Goal: Information Seeking & Learning: Learn about a topic

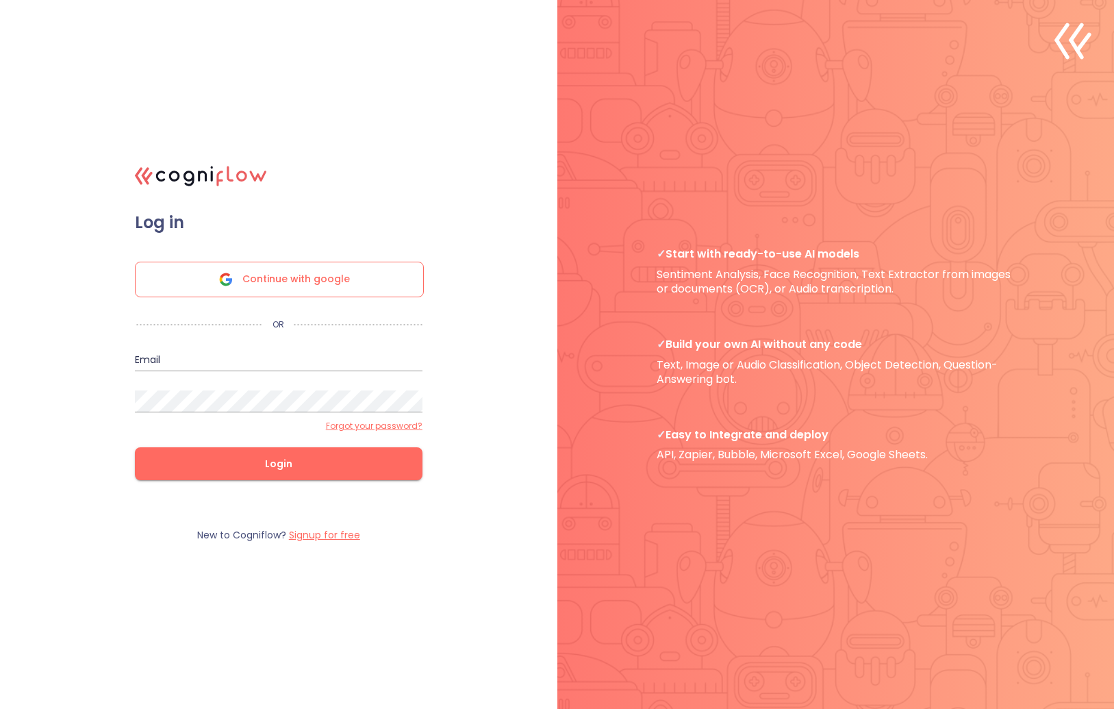
type input "[EMAIL_ADDRESS][DOMAIN_NAME]"
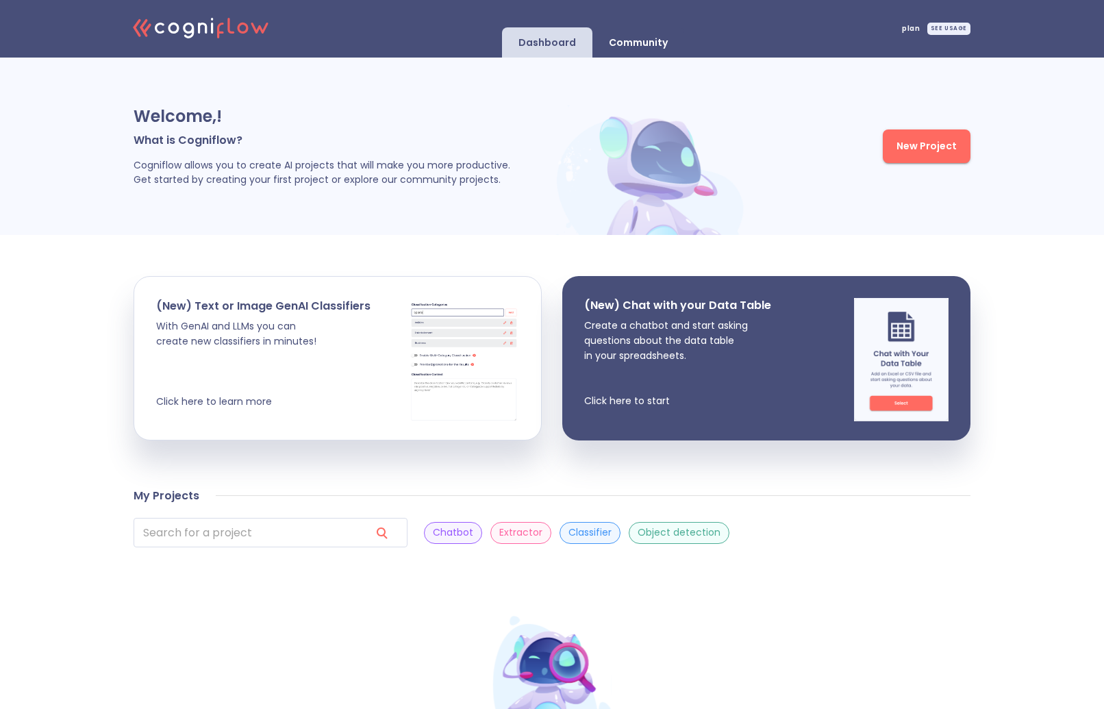
click at [940, 32] on div "SEE USAGE" at bounding box center [948, 29] width 43 height 12
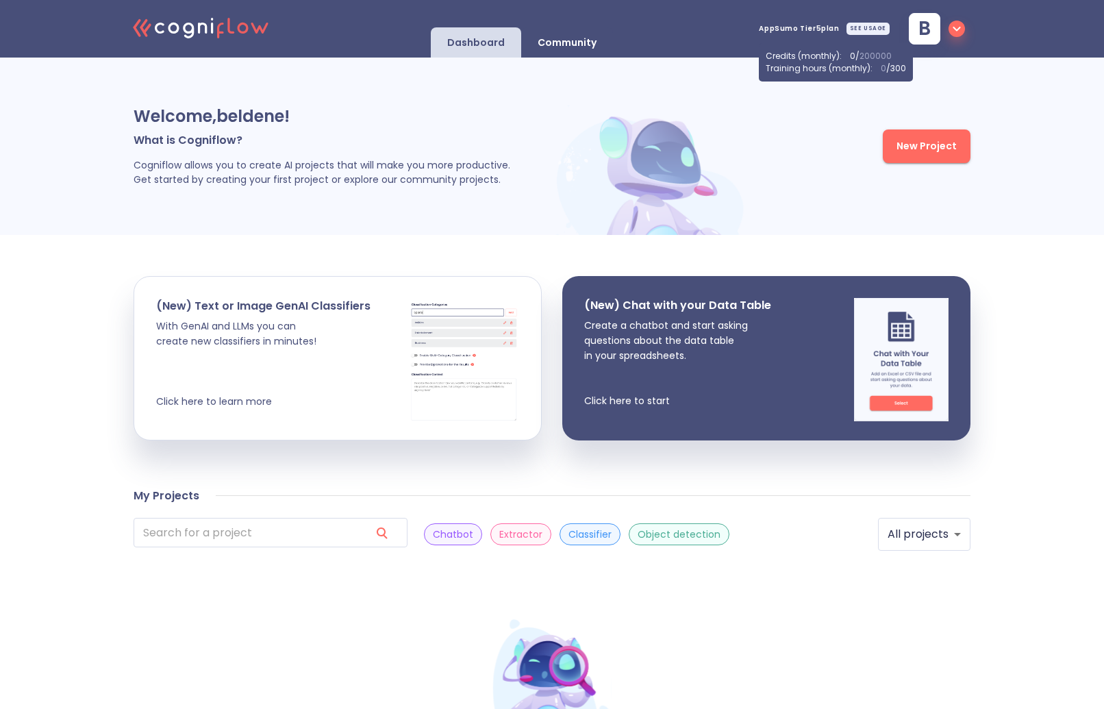
click at [960, 29] on icon "button" at bounding box center [956, 29] width 16 height 16
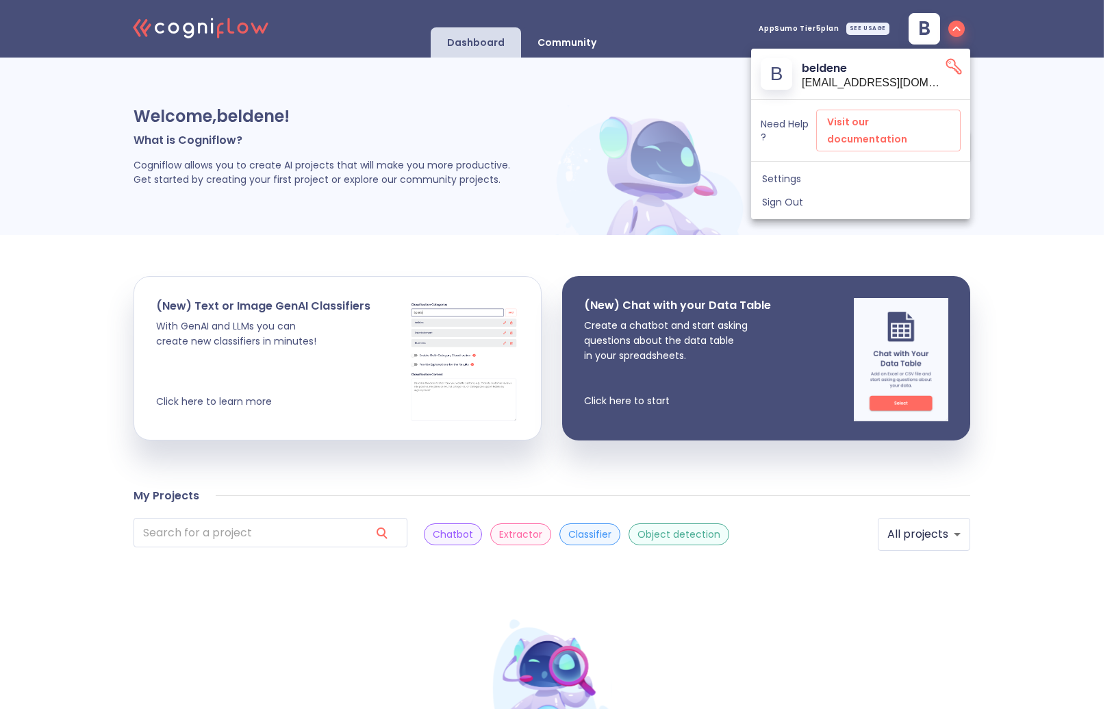
click at [950, 62] on icon "API Key" at bounding box center [953, 66] width 19 height 19
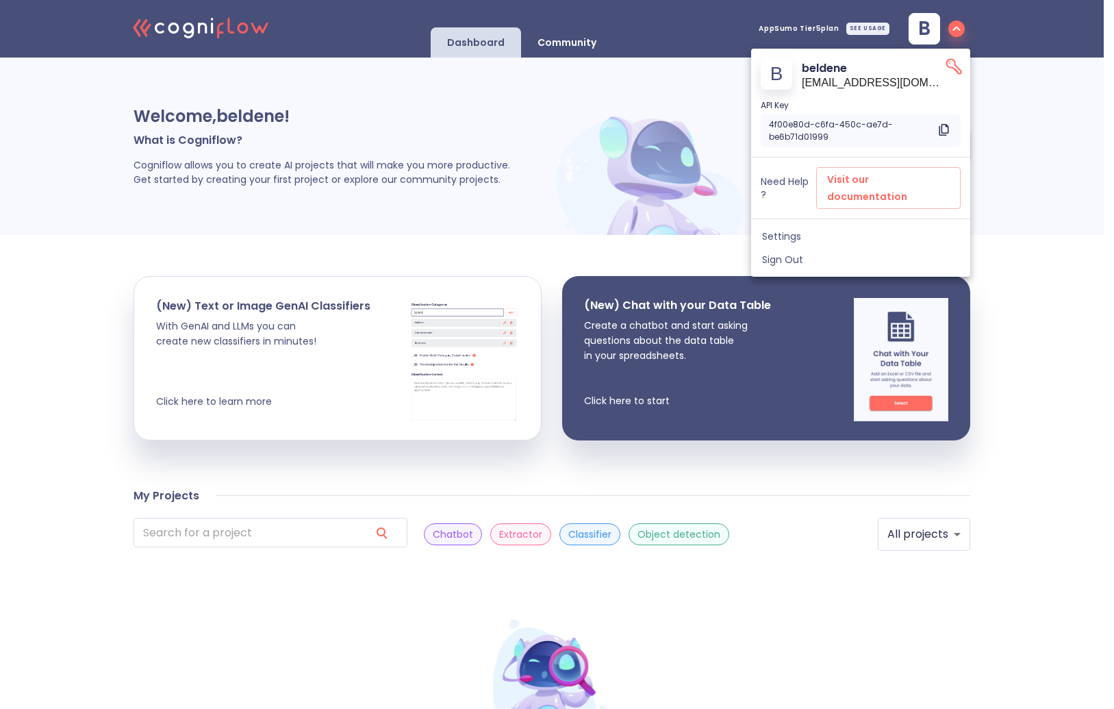
click at [958, 61] on icon "API Key" at bounding box center [953, 66] width 19 height 19
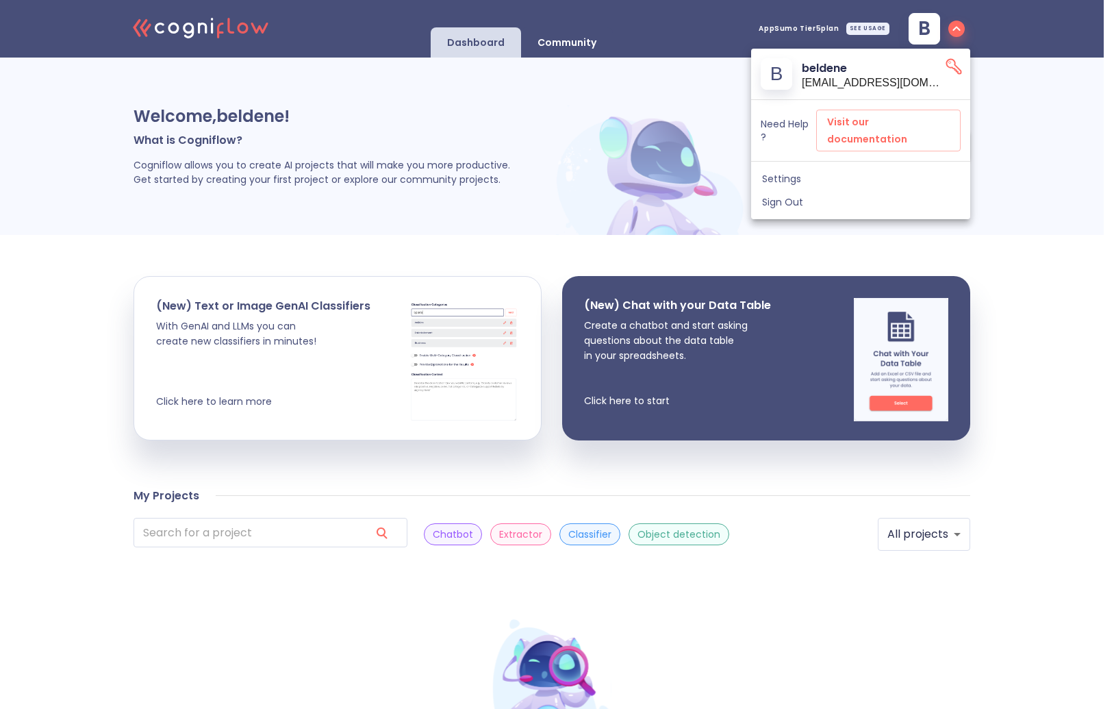
click at [788, 173] on span "Settings" at bounding box center [860, 179] width 197 height 12
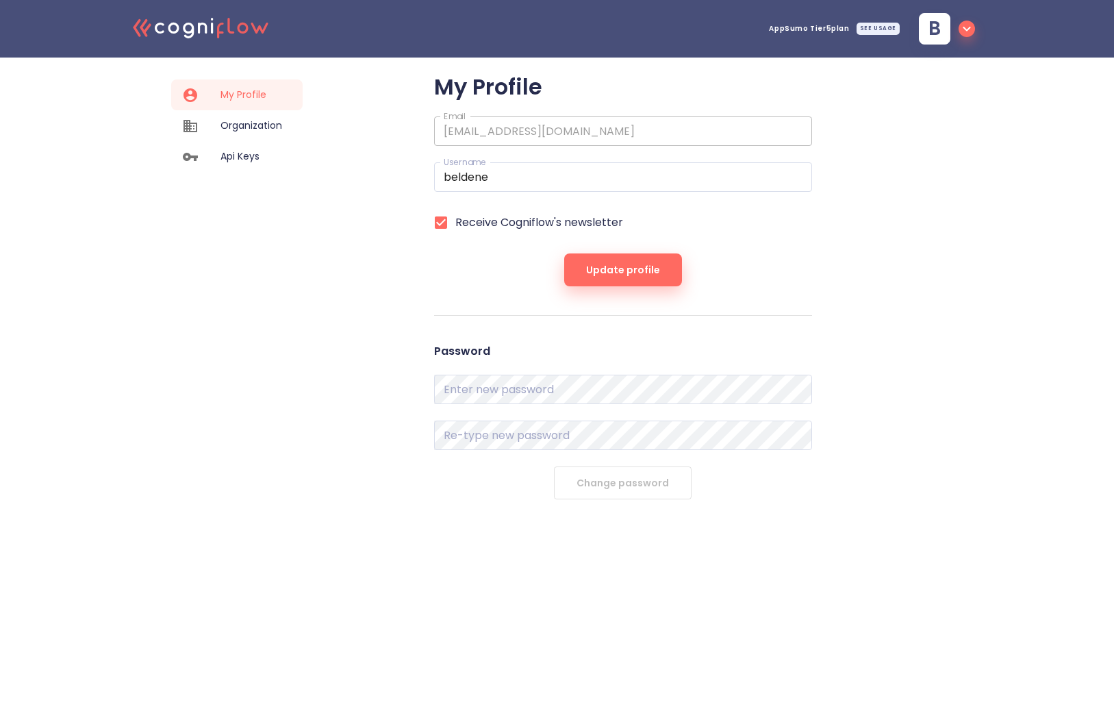
click at [270, 122] on span "Organization" at bounding box center [252, 125] width 62 height 14
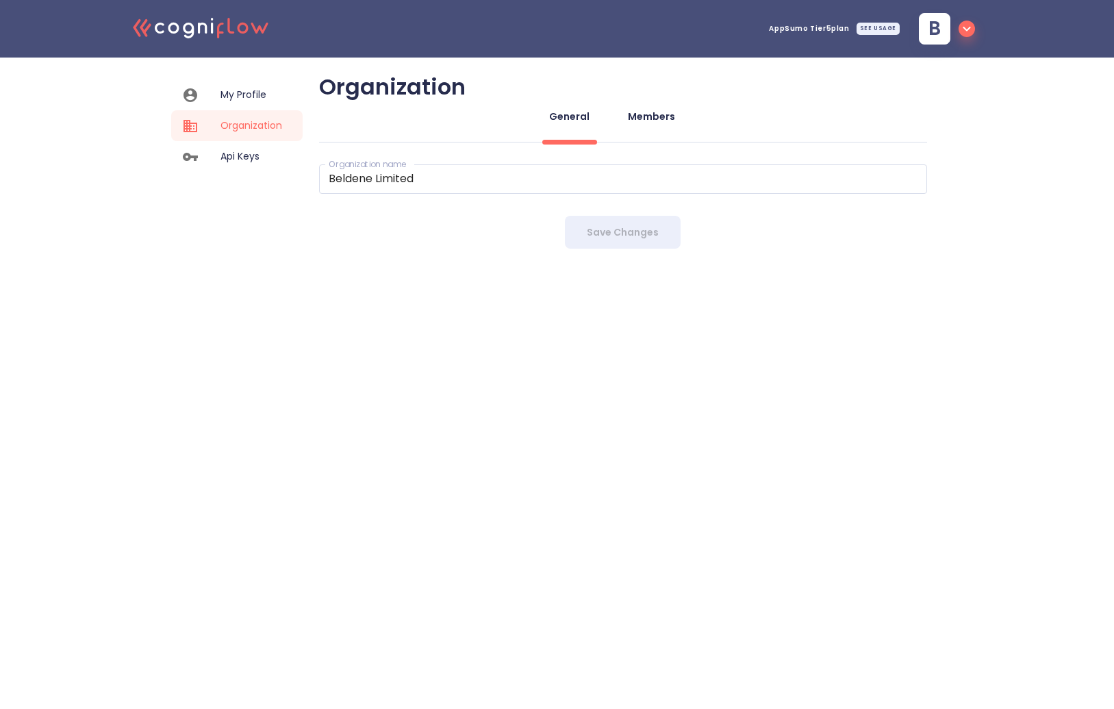
click at [632, 119] on div "Members" at bounding box center [651, 117] width 47 height 14
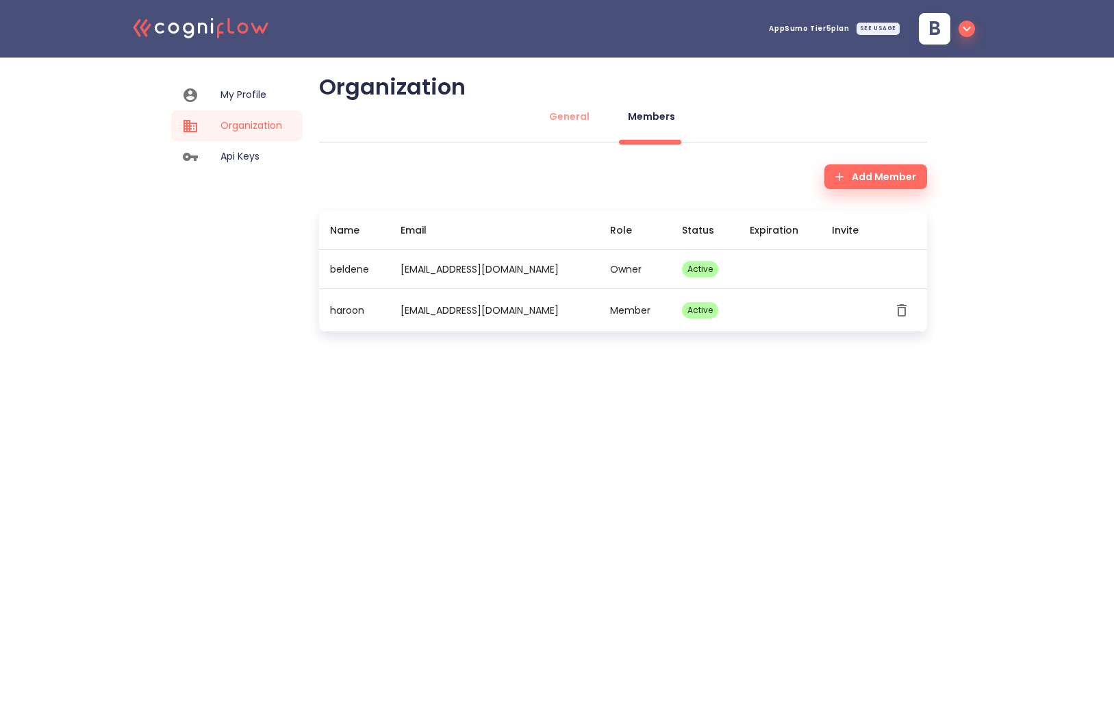
click at [248, 161] on span "Api Keys" at bounding box center [252, 156] width 62 height 14
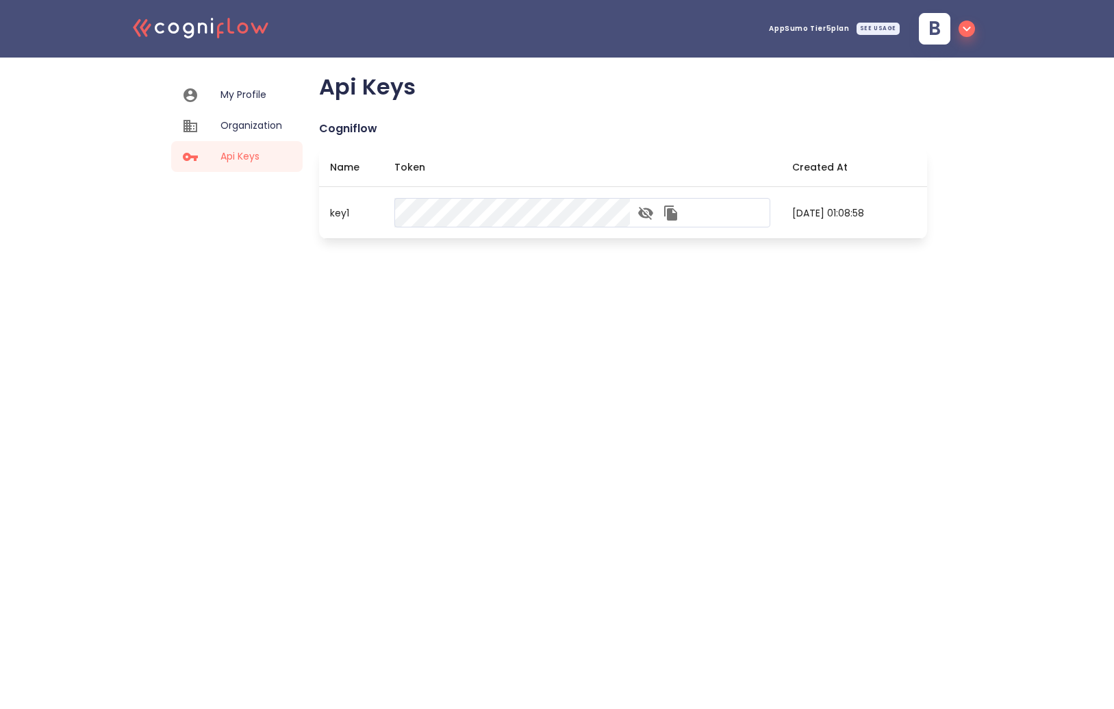
click at [235, 27] on icon ".cls-1{fill:#141624;}.cls-2{fill:#eb5e60;}.cls-3{fill:none;stroke:#eb5e60;strok…" at bounding box center [201, 27] width 151 height 42
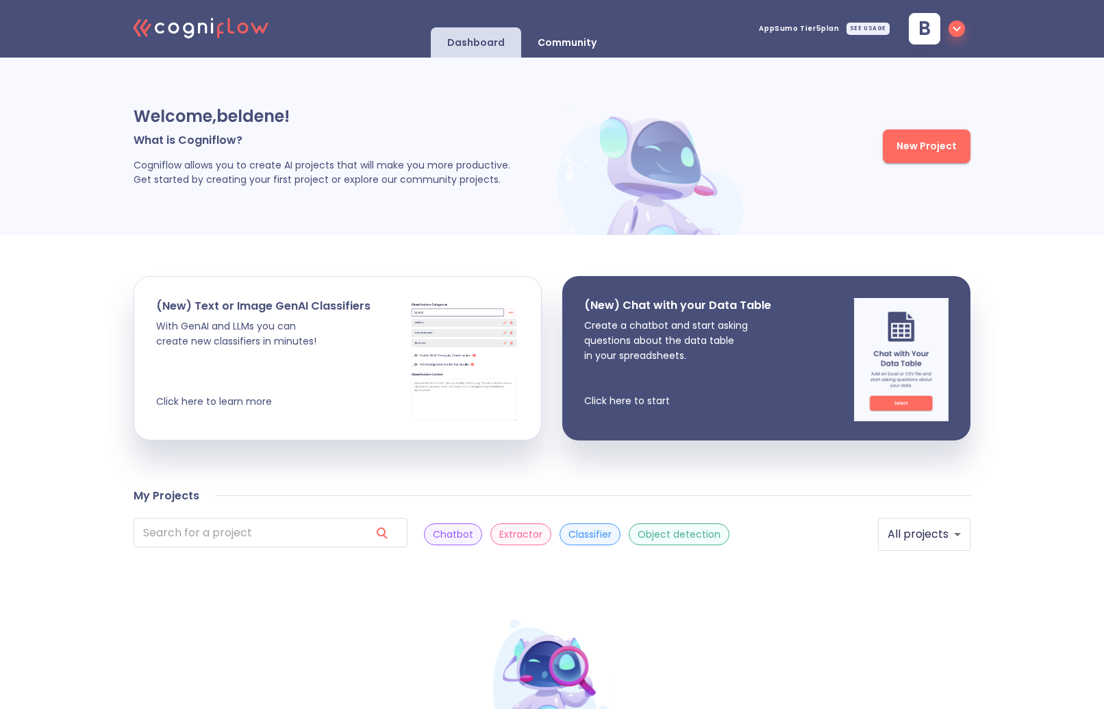
click at [584, 46] on p "Community" at bounding box center [567, 42] width 59 height 13
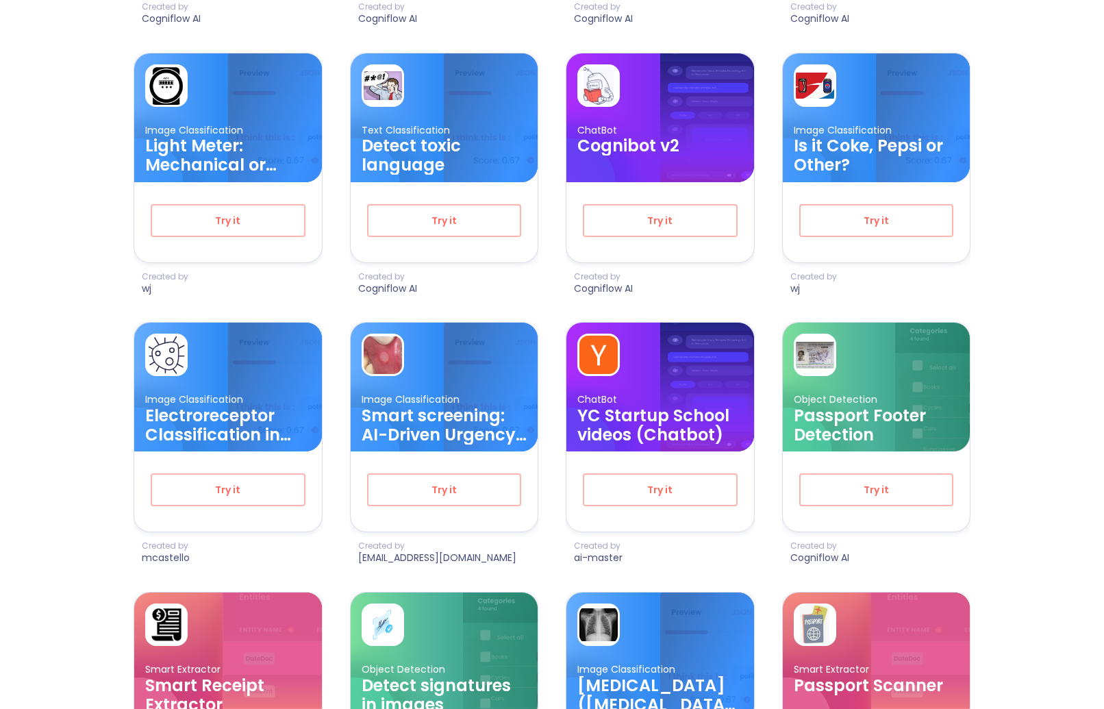
scroll to position [1600, 0]
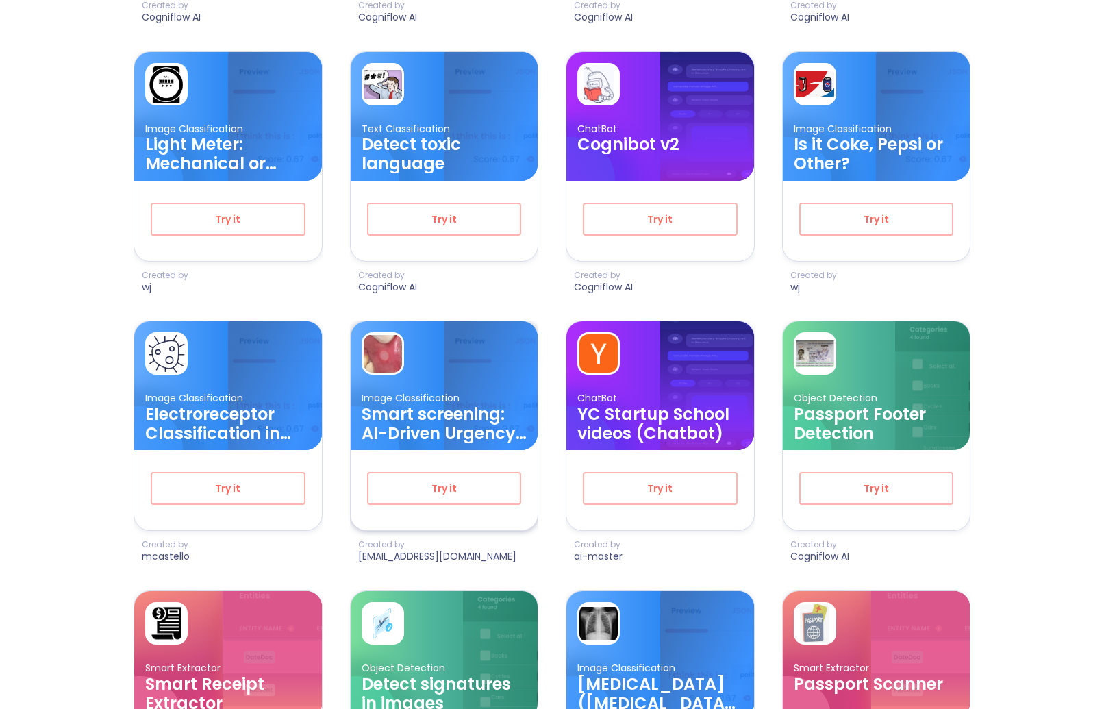
click at [397, 420] on h3 "Smart screening: AI-Driven Urgency Detection for Oral Lesion Referrals" at bounding box center [445, 424] width 166 height 38
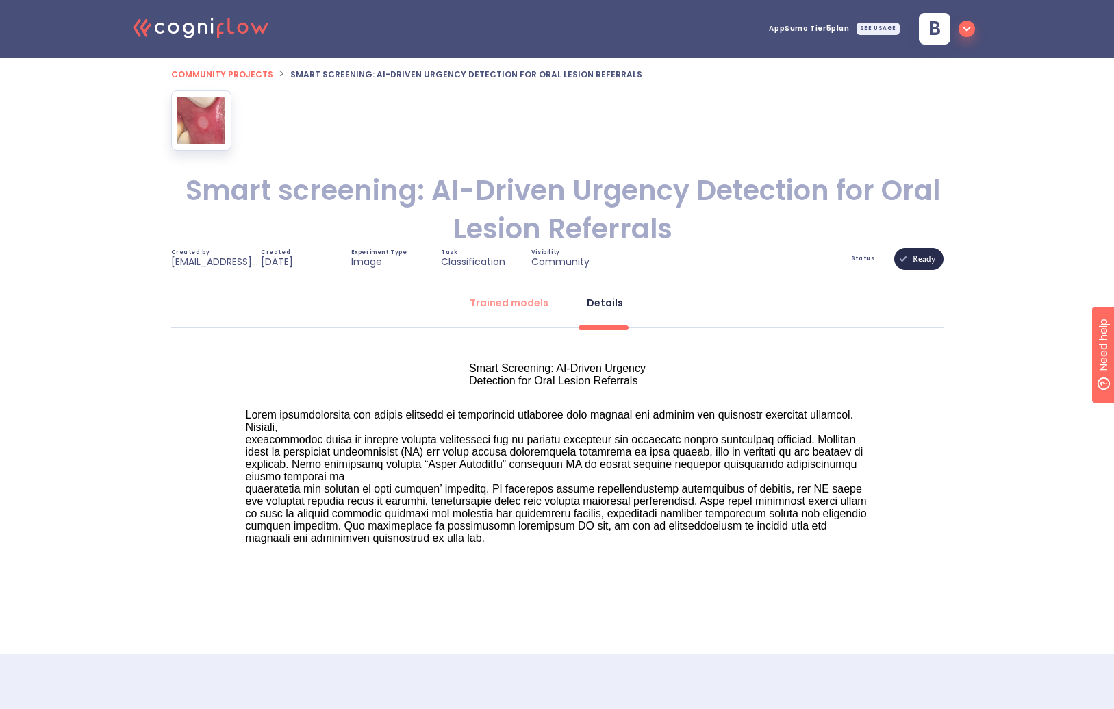
click at [193, 71] on span "Community projects" at bounding box center [222, 74] width 102 height 12
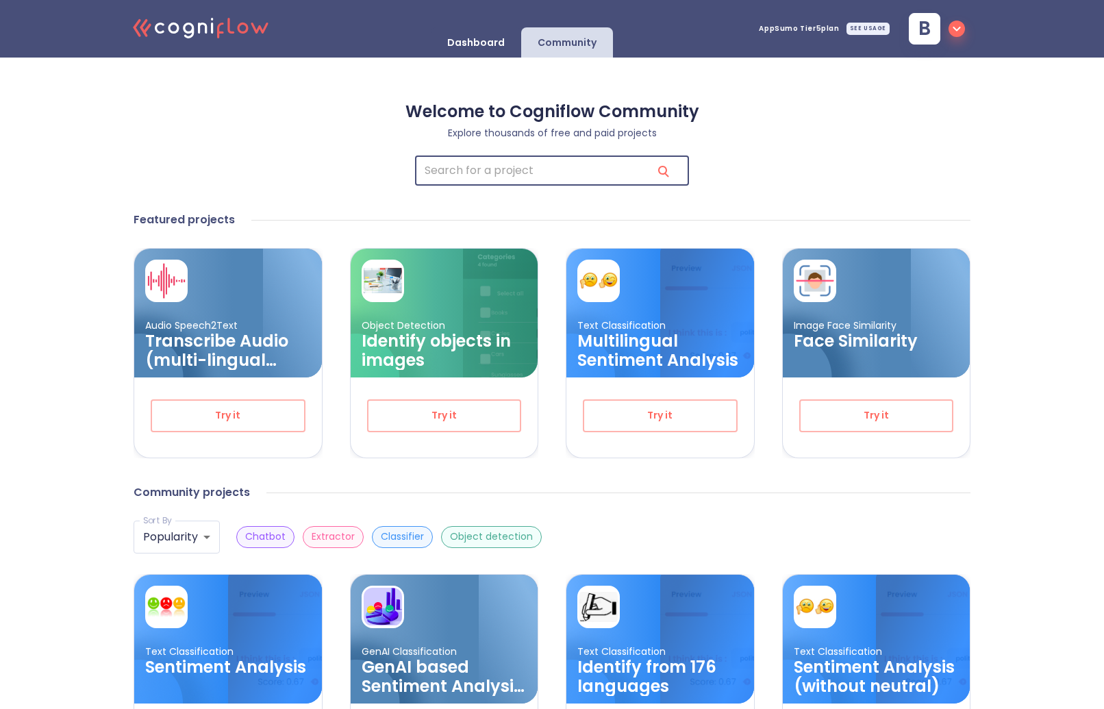
click at [522, 177] on input "search" at bounding box center [528, 170] width 226 height 29
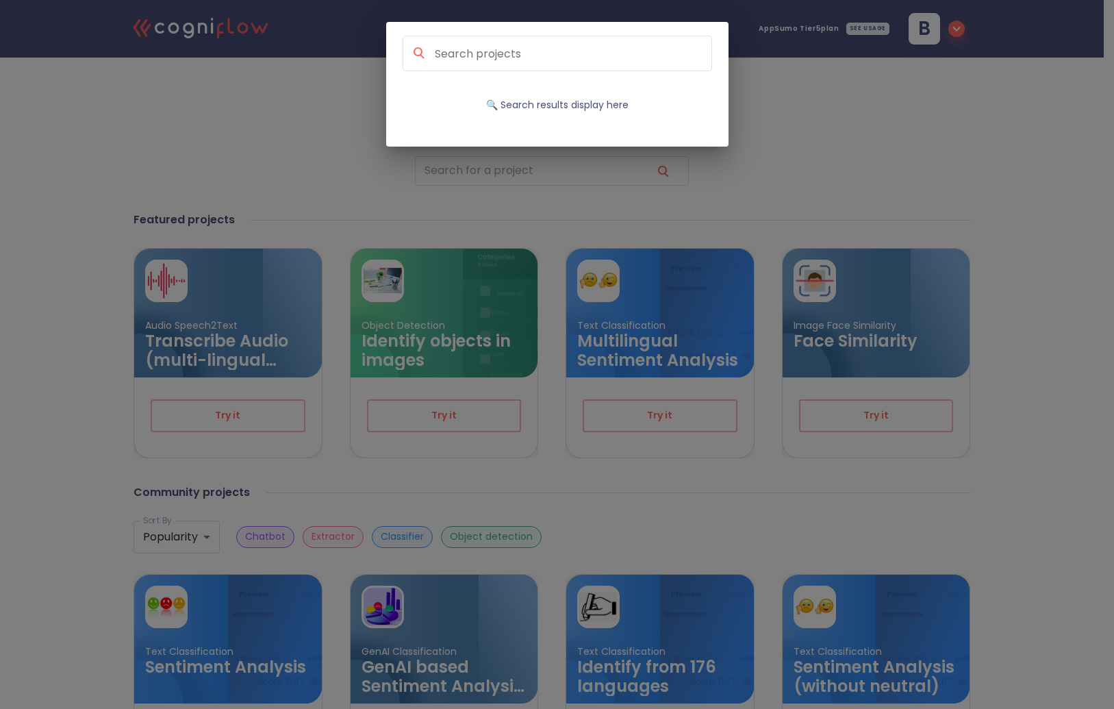
click at [501, 59] on input at bounding box center [572, 54] width 278 height 18
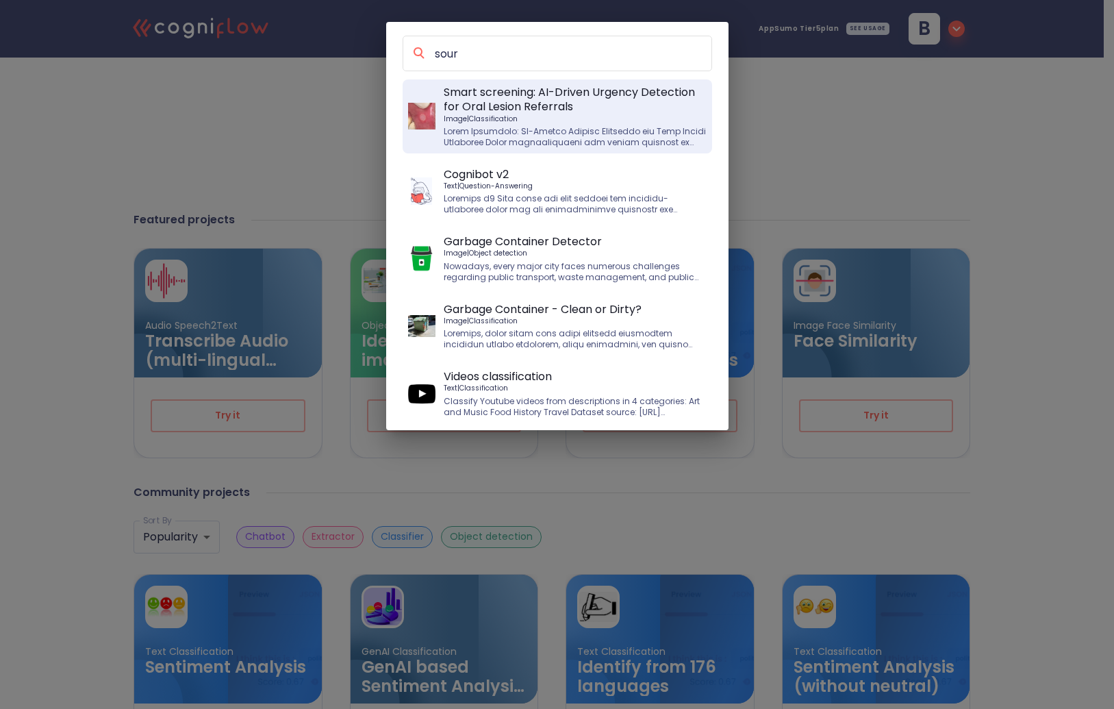
type input "sour"
click at [769, 97] on div "sour Smart screening: AI-Driven Urgency Detection for Oral Lesion Referrals Ima…" at bounding box center [557, 354] width 1114 height 709
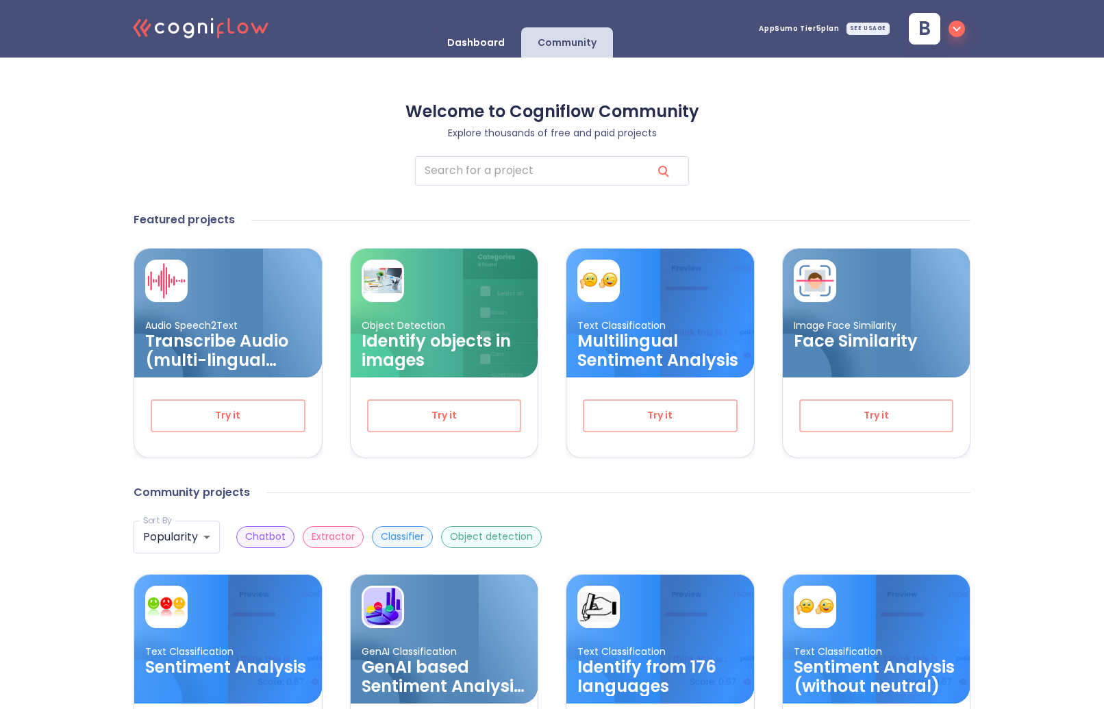
click at [478, 43] on p "Dashboard" at bounding box center [476, 42] width 58 height 13
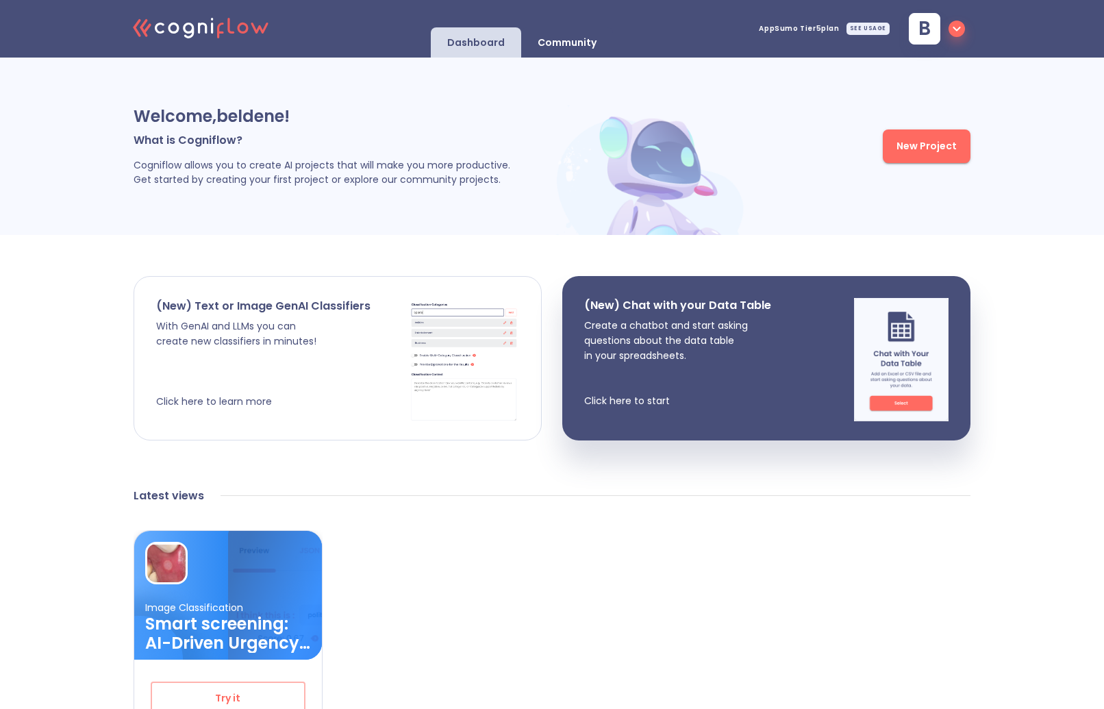
click at [252, 325] on p "With GenAI and LLMs you can create new classifiers in minutes! Click here to le…" at bounding box center [263, 363] width 214 height 90
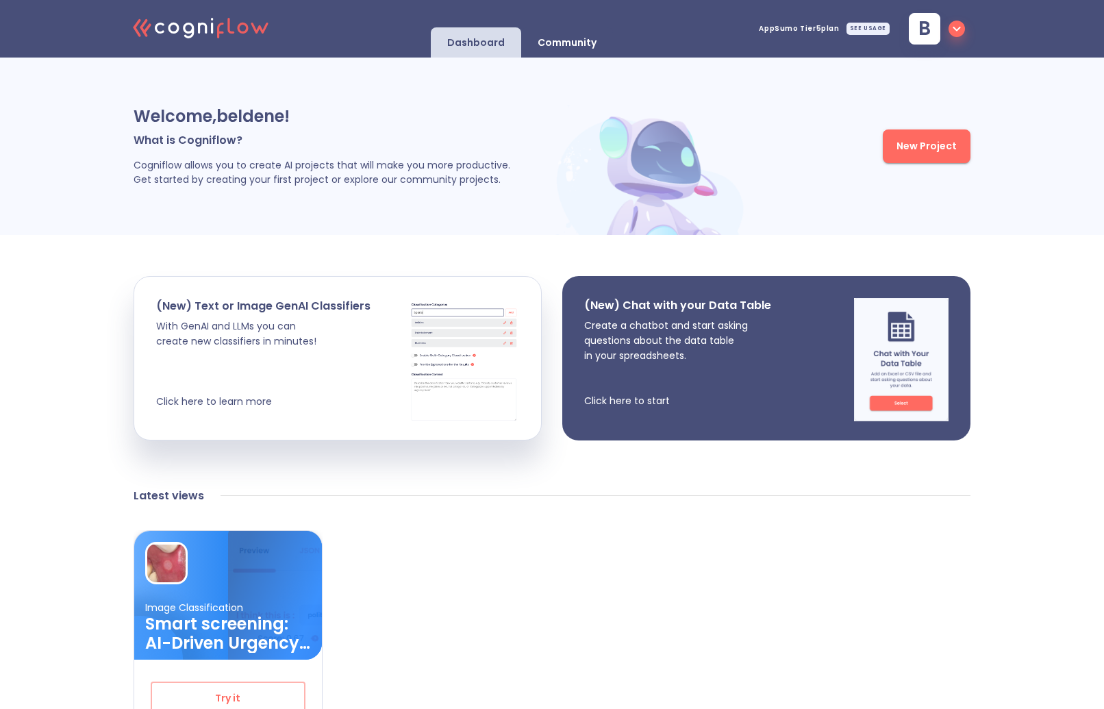
click at [653, 400] on p "Create a chatbot and start asking questions about the data table in your spread…" at bounding box center [677, 363] width 187 height 90
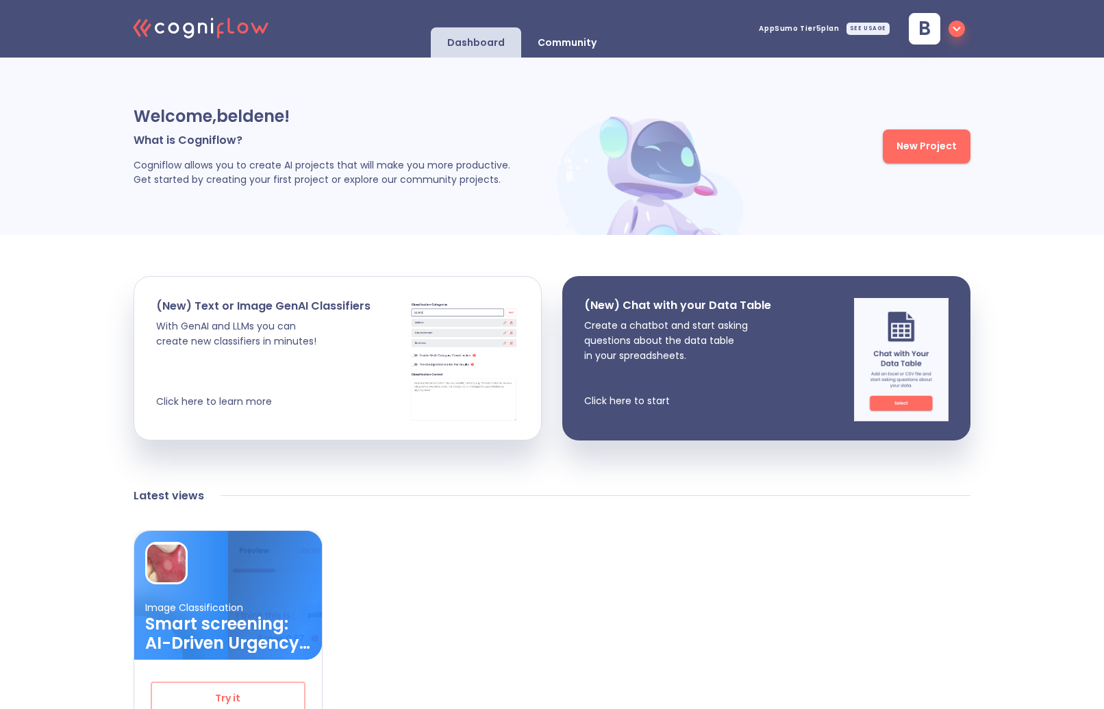
click at [1053, 213] on div "Welcome, [GEOGRAPHIC_DATA] ! What is Cogniflow? Cogniflow allows you to create …" at bounding box center [552, 146] width 1104 height 177
click at [1050, 223] on div "Welcome, [GEOGRAPHIC_DATA] ! What is Cogniflow? Cogniflow allows you to create …" at bounding box center [552, 146] width 1104 height 177
